Goal: Browse casually: Explore the website without a specific task or goal

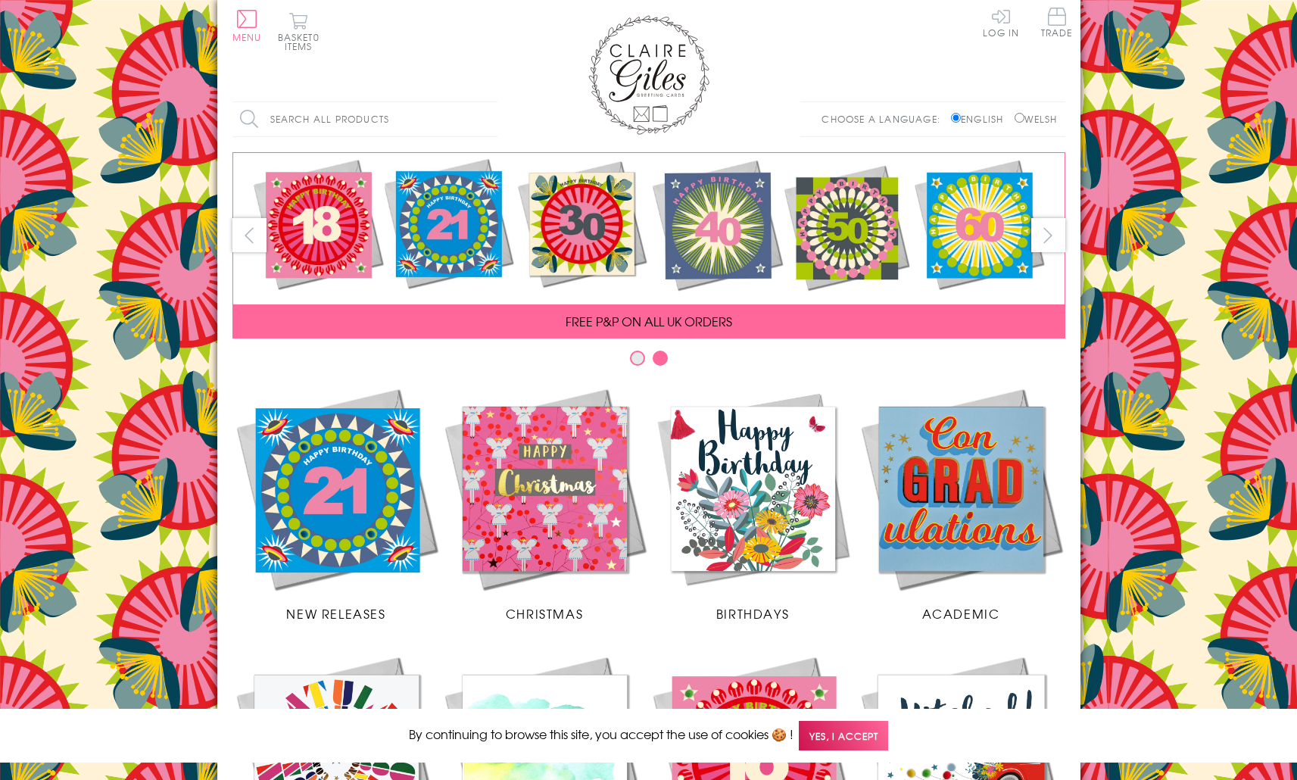
scroll to position [527, 0]
